Goal: Task Accomplishment & Management: Complete application form

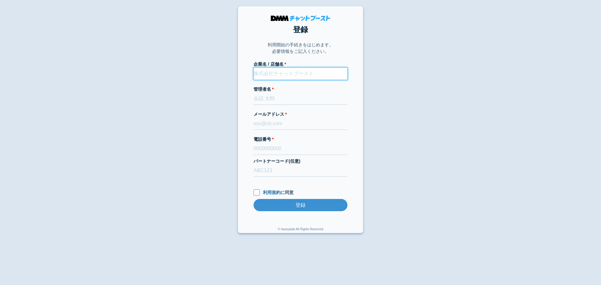
paste input "Pilates Studio Limone"
click at [296, 71] on input "Pilates Studio Limone" at bounding box center [300, 74] width 94 height 12
type input "Pilates Studio Limone"
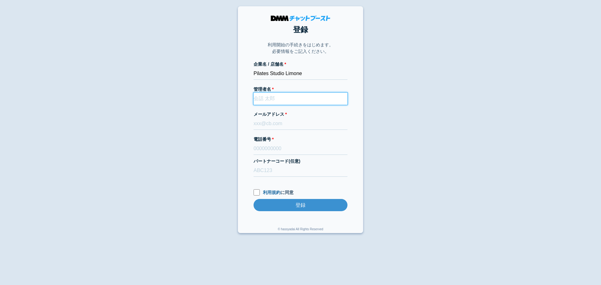
click at [266, 97] on input "管理者名" at bounding box center [300, 99] width 94 height 12
paste input "[PERSON_NAME]"
click at [263, 98] on input "管理者名" at bounding box center [300, 99] width 94 height 12
type input "[PERSON_NAME]"
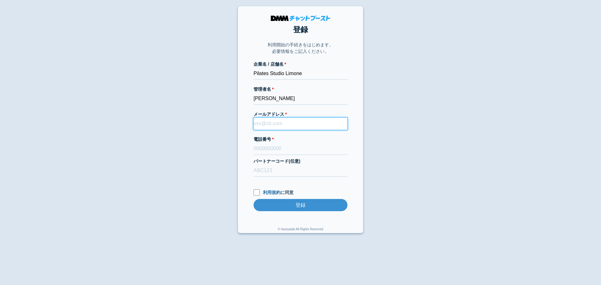
paste input "[EMAIL_ADDRESS][DOMAIN_NAME]"
click at [278, 124] on input "[EMAIL_ADDRESS][DOMAIN_NAME]" at bounding box center [300, 124] width 94 height 12
type input "[EMAIL_ADDRESS][DOMAIN_NAME]"
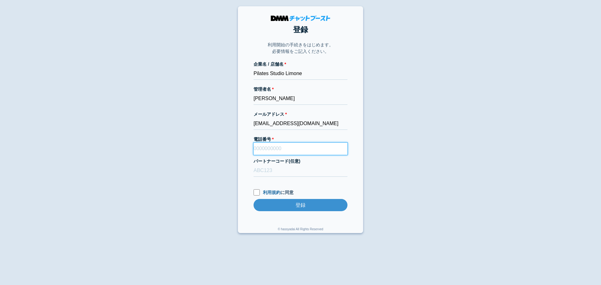
click at [273, 148] on input "電話番号" at bounding box center [300, 149] width 94 height 12
paste input "080 - 5357 - 6027"
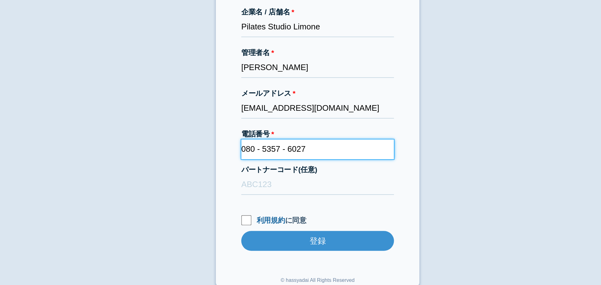
drag, startPoint x: 267, startPoint y: 148, endPoint x: 262, endPoint y: 148, distance: 4.7
click at [262, 148] on input "080 - 5357 - 6027" at bounding box center [300, 149] width 94 height 12
drag, startPoint x: 278, startPoint y: 148, endPoint x: 272, endPoint y: 149, distance: 6.6
click at [272, 149] on input "0805357 - 6027" at bounding box center [300, 149] width 94 height 12
type input "08053576027"
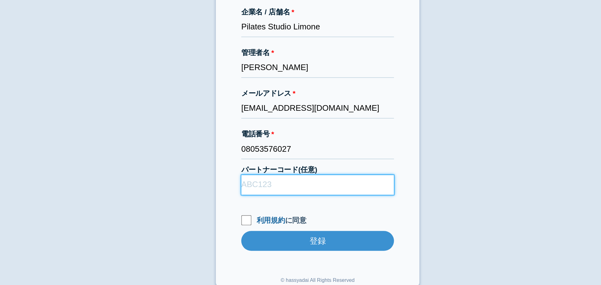
click at [282, 173] on input "パートナーコード(任意)" at bounding box center [300, 171] width 94 height 12
type input "D22013"
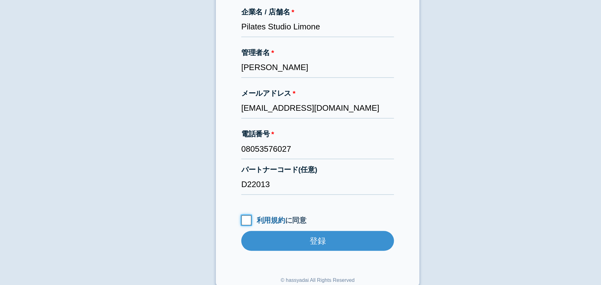
click at [255, 191] on input "利用規約 に同意" at bounding box center [256, 192] width 6 height 6
checkbox input "true"
